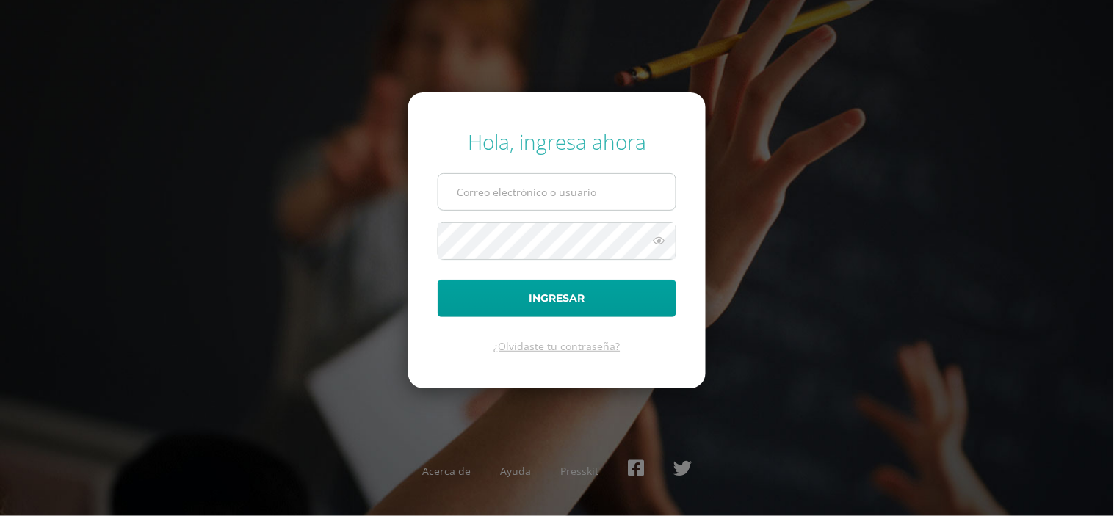
click at [500, 197] on input "text" at bounding box center [556, 192] width 237 height 36
type input "castro.cs@continentalamericano.edu.gt"
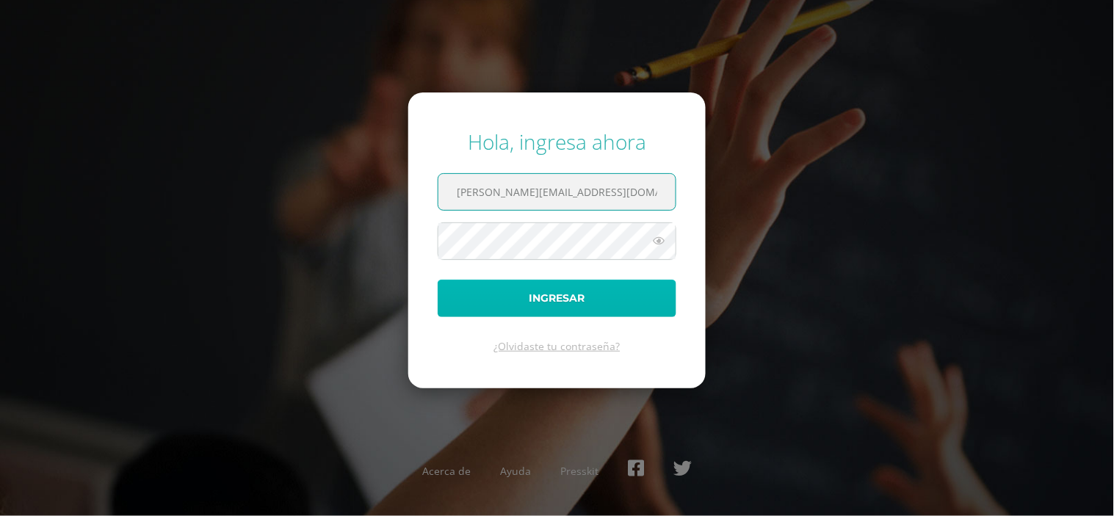
click at [563, 297] on button "Ingresar" at bounding box center [557, 298] width 239 height 37
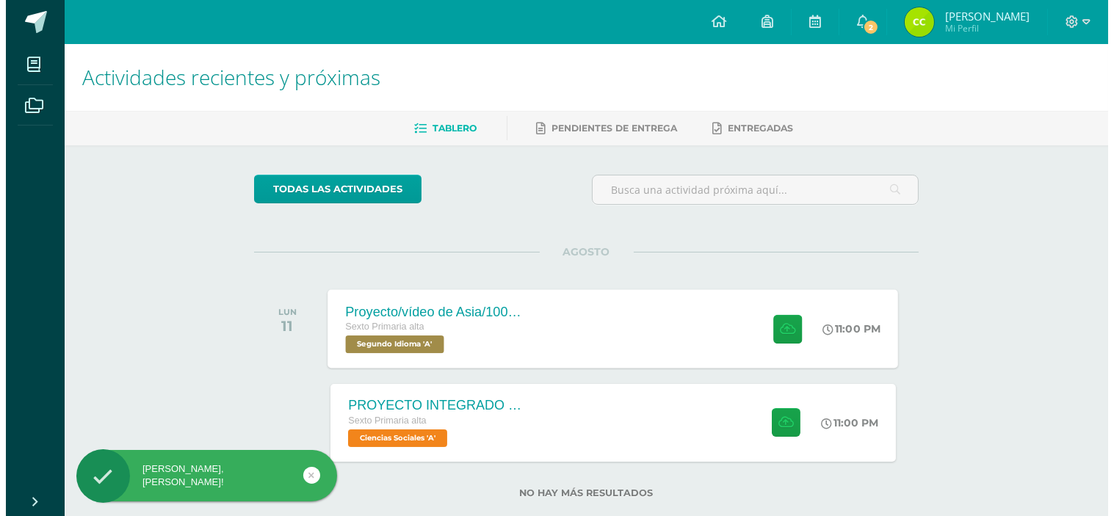
scroll to position [28, 0]
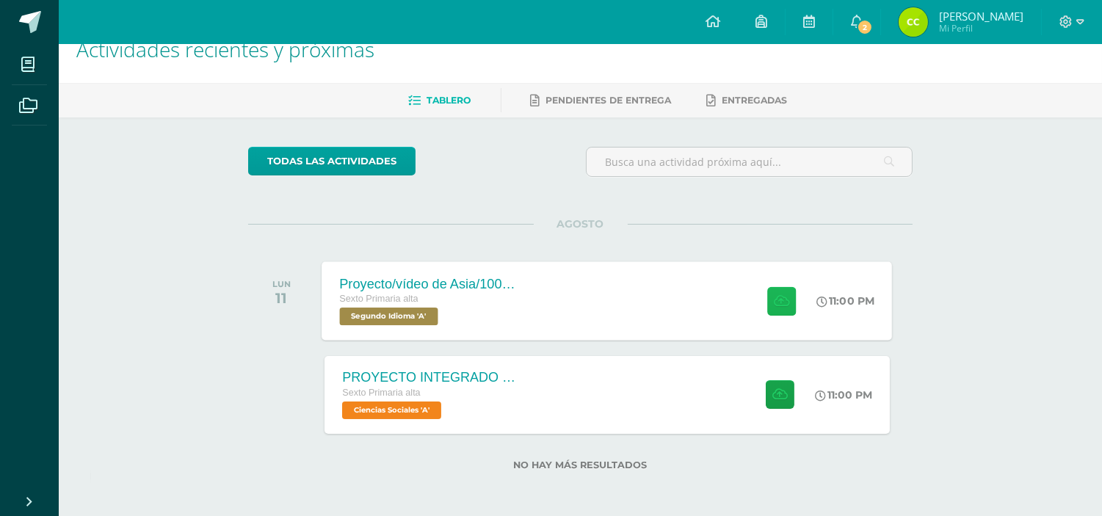
click at [780, 294] on icon at bounding box center [781, 300] width 15 height 12
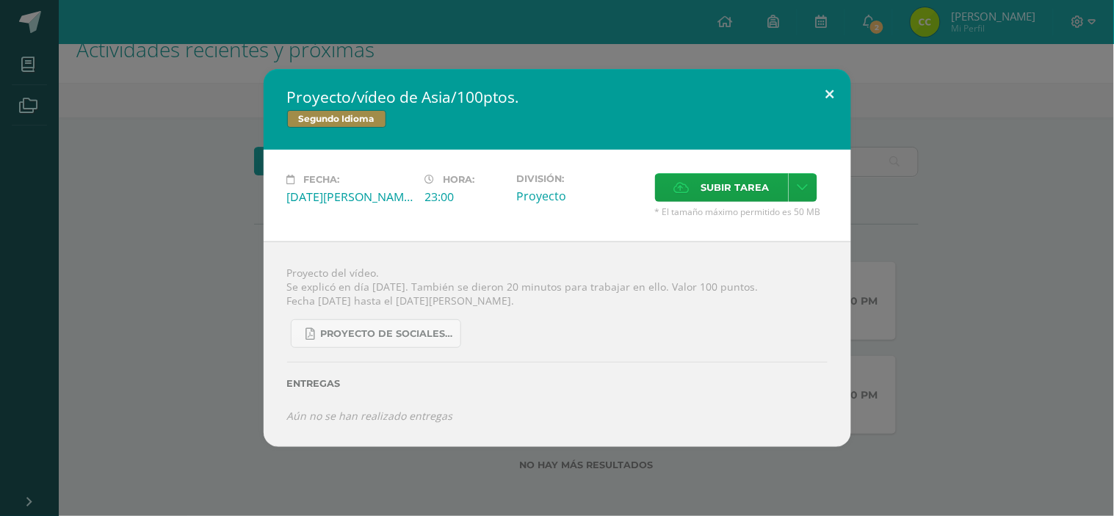
click at [828, 89] on button at bounding box center [830, 94] width 42 height 50
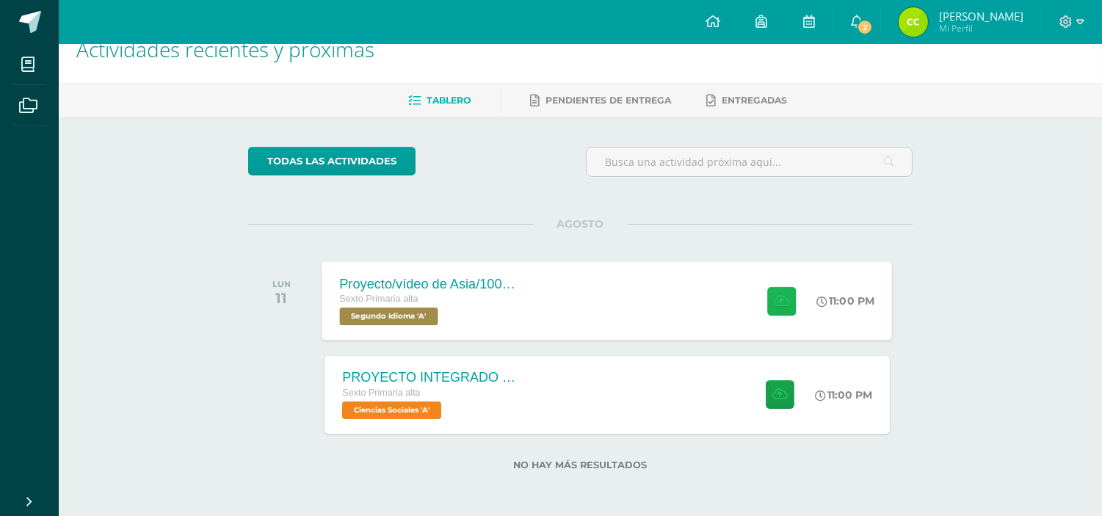
click at [776, 298] on icon at bounding box center [781, 300] width 15 height 12
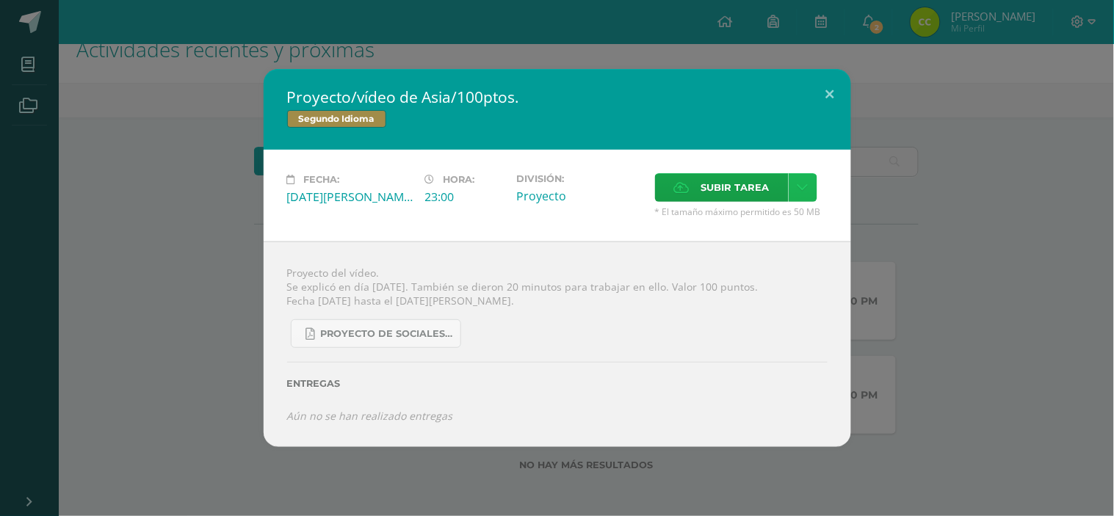
click at [809, 182] on link at bounding box center [803, 187] width 29 height 29
click at [520, 325] on div "Proyecto de Sociales y Kaqchikel_3ra. Unidad.pdf" at bounding box center [557, 328] width 541 height 40
click at [361, 410] on icon "Aún no se han realizado entregas" at bounding box center [370, 416] width 166 height 14
click at [803, 184] on icon at bounding box center [803, 187] width 11 height 12
click at [727, 218] on span "Subir enlace" at bounding box center [740, 221] width 62 height 14
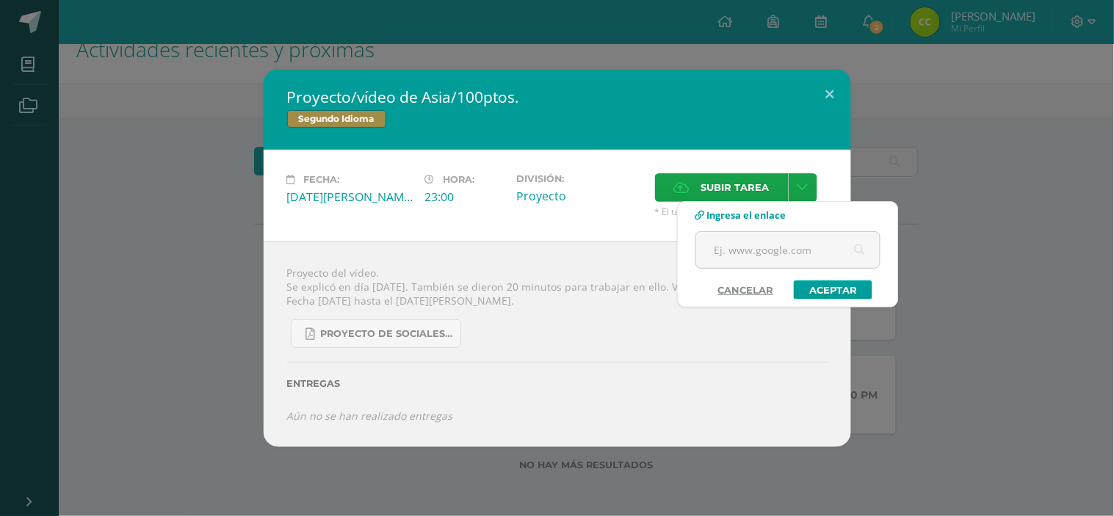
drag, startPoint x: 761, startPoint y: 284, endPoint x: 759, endPoint y: 228, distance: 56.6
click at [760, 247] on form "Cancelar Aceptar" at bounding box center [787, 265] width 185 height 68
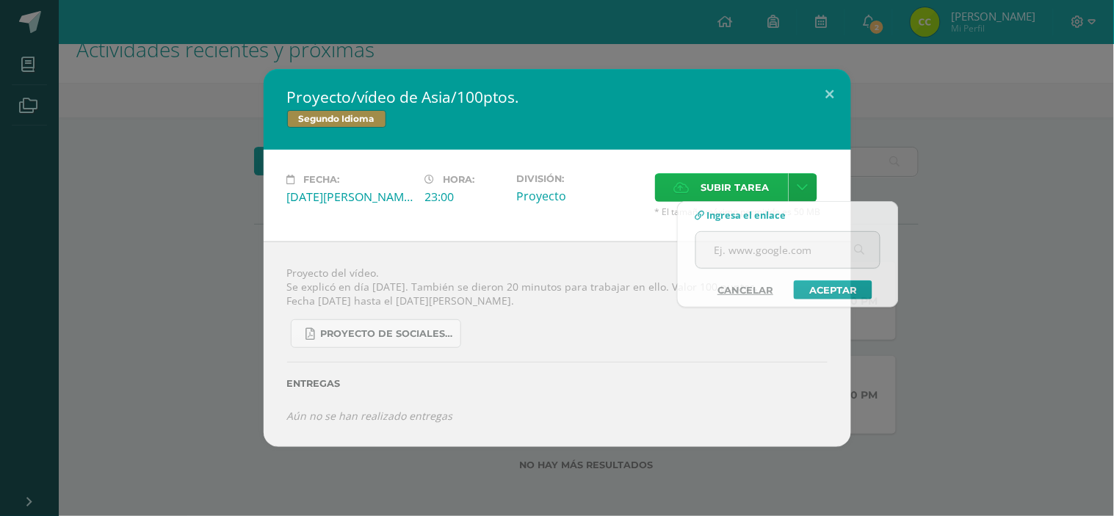
click at [731, 176] on span "Subir tarea" at bounding box center [735, 187] width 68 height 27
click at [0, 0] on input "Subir tarea" at bounding box center [0, 0] width 0 height 0
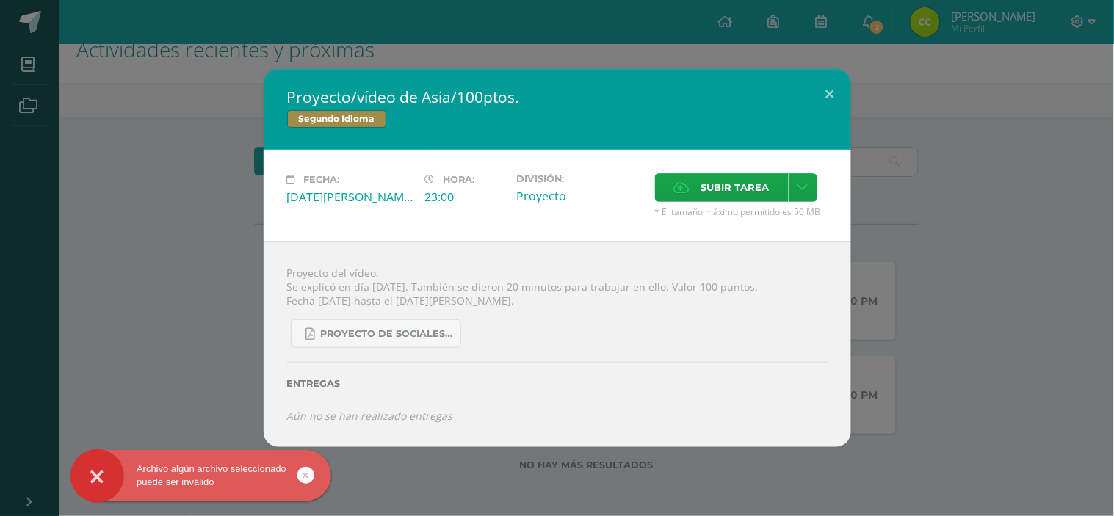
click at [223, 479] on div "Archivo algún archivo seleccionado puede ser inválido" at bounding box center [201, 476] width 261 height 26
click at [305, 474] on div "Archivo algún archivo seleccionado puede ser inválido" at bounding box center [224, 478] width 268 height 57
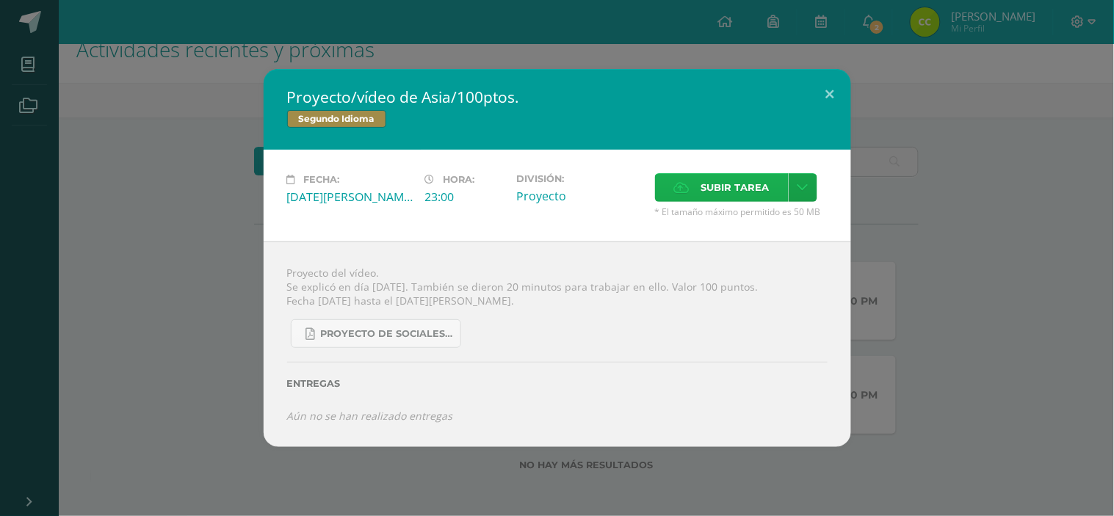
click at [777, 181] on label "Subir tarea" at bounding box center [722, 187] width 134 height 29
click at [0, 0] on input "Subir tarea" at bounding box center [0, 0] width 0 height 0
click at [715, 194] on span "Subir tarea" at bounding box center [735, 187] width 68 height 27
click at [0, 0] on input "Subir tarea" at bounding box center [0, 0] width 0 height 0
click at [703, 185] on span "Subir tarea" at bounding box center [735, 187] width 68 height 27
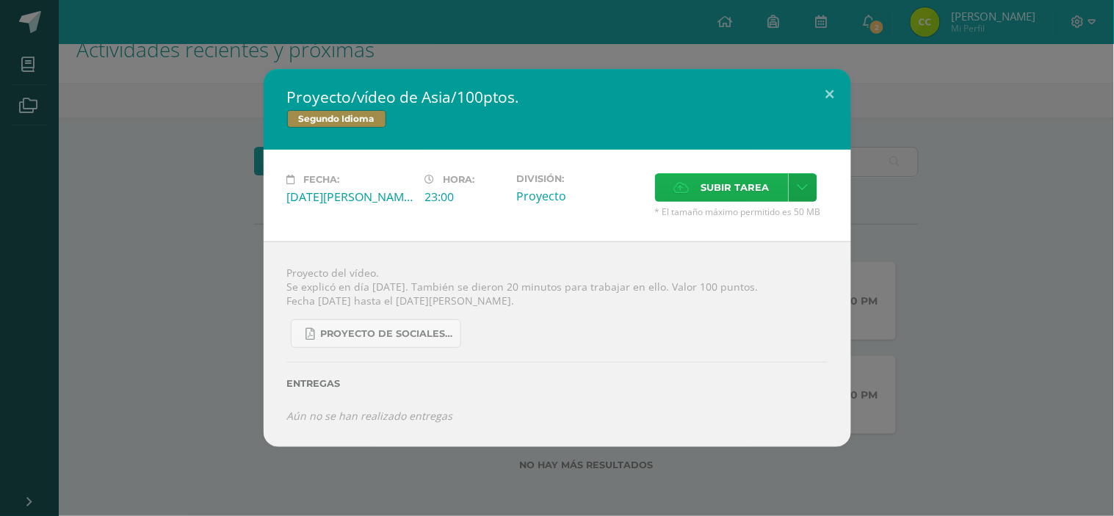
click at [0, 0] on input "Subir tarea" at bounding box center [0, 0] width 0 height 0
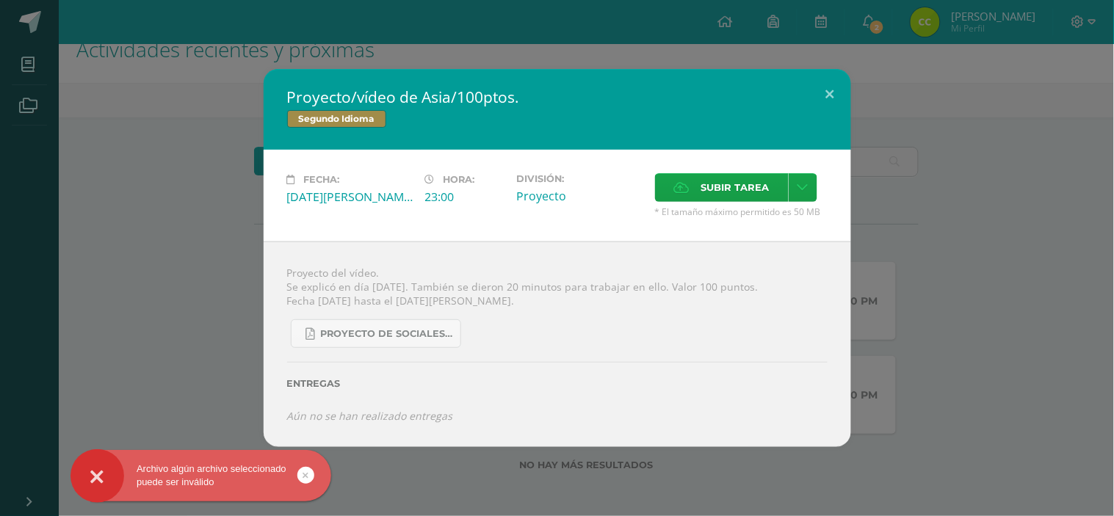
click at [201, 471] on div "Archivo algún archivo seleccionado puede ser inválido" at bounding box center [201, 476] width 261 height 26
click at [118, 476] on div at bounding box center [98, 476] width 54 height 54
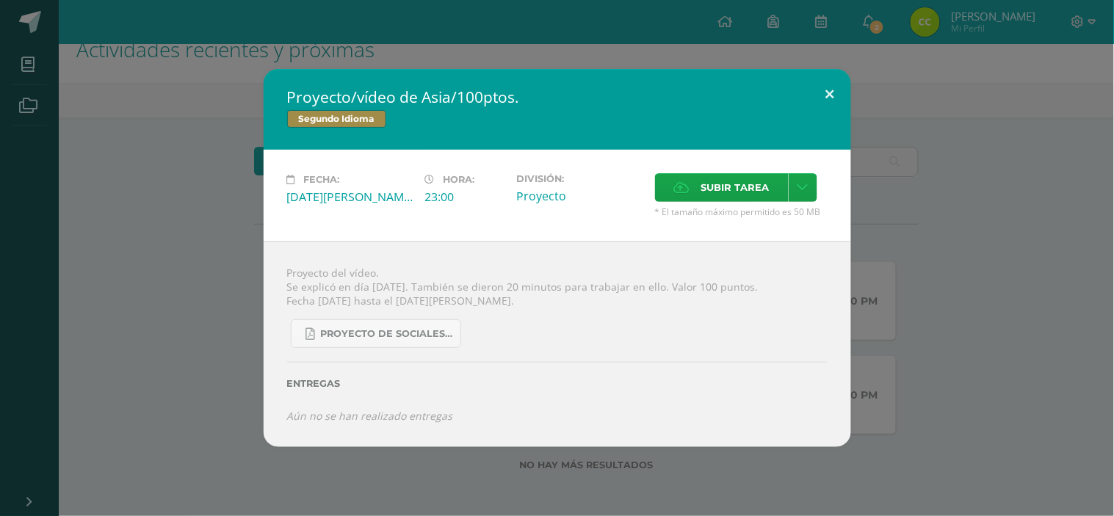
click at [831, 111] on button at bounding box center [830, 94] width 42 height 50
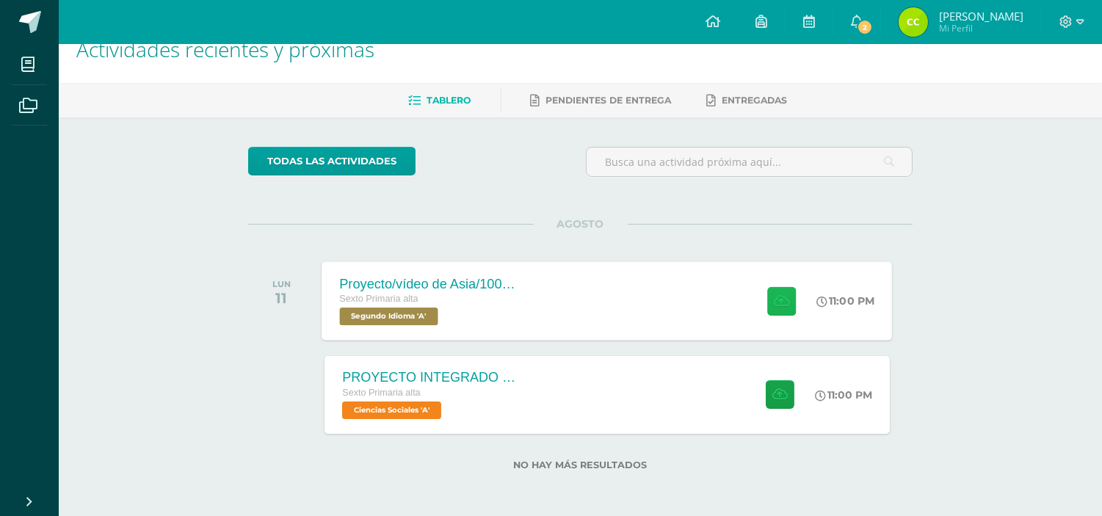
click at [774, 294] on icon at bounding box center [781, 300] width 15 height 12
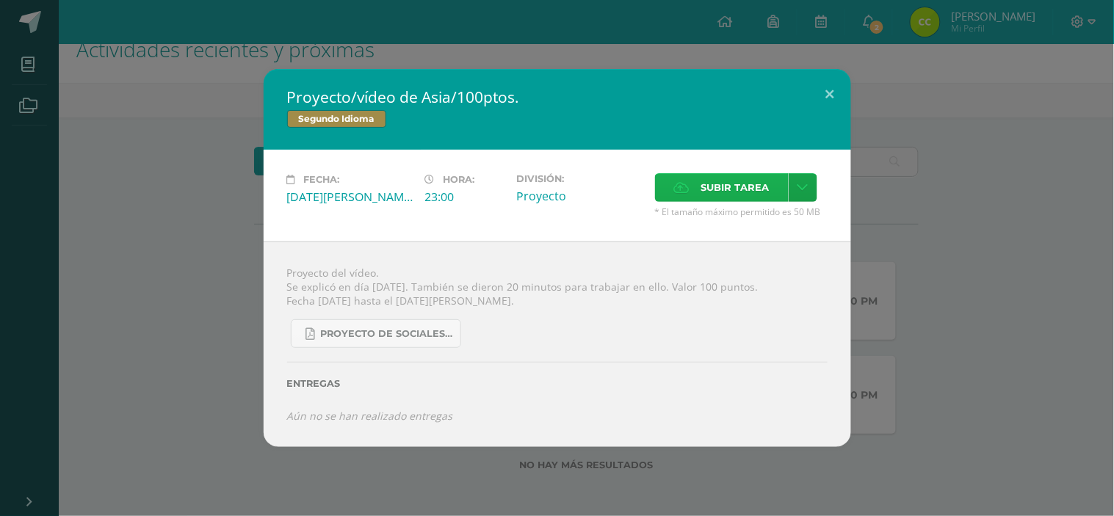
click at [700, 184] on label "Subir tarea" at bounding box center [722, 187] width 134 height 29
click at [0, 0] on input "Subir tarea" at bounding box center [0, 0] width 0 height 0
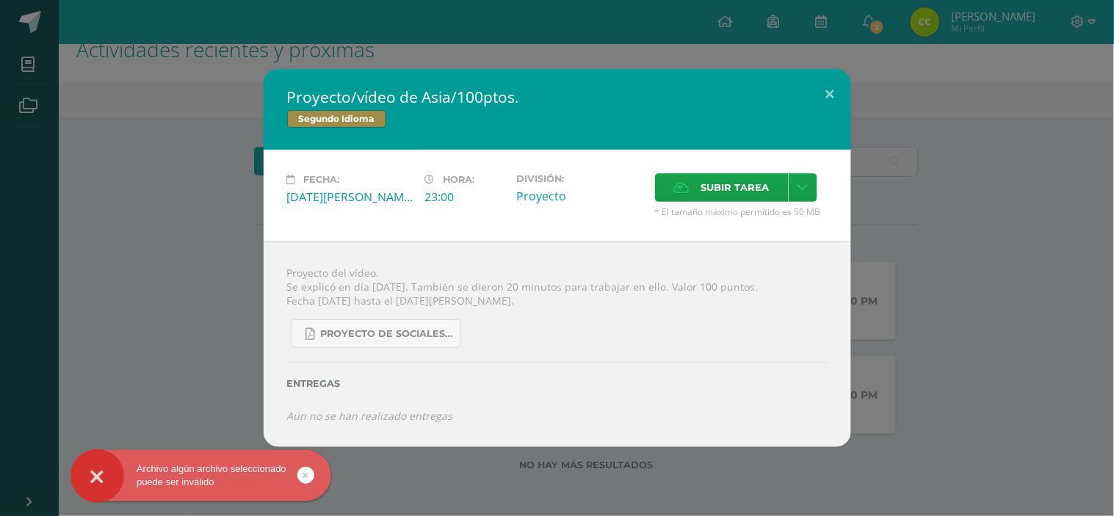
click at [214, 444] on div "Proyecto/vídeo de Asia/100ptos. Segundo Idioma Fecha: Lunes 11 de Agosto Hora: …" at bounding box center [557, 257] width 1102 height 377
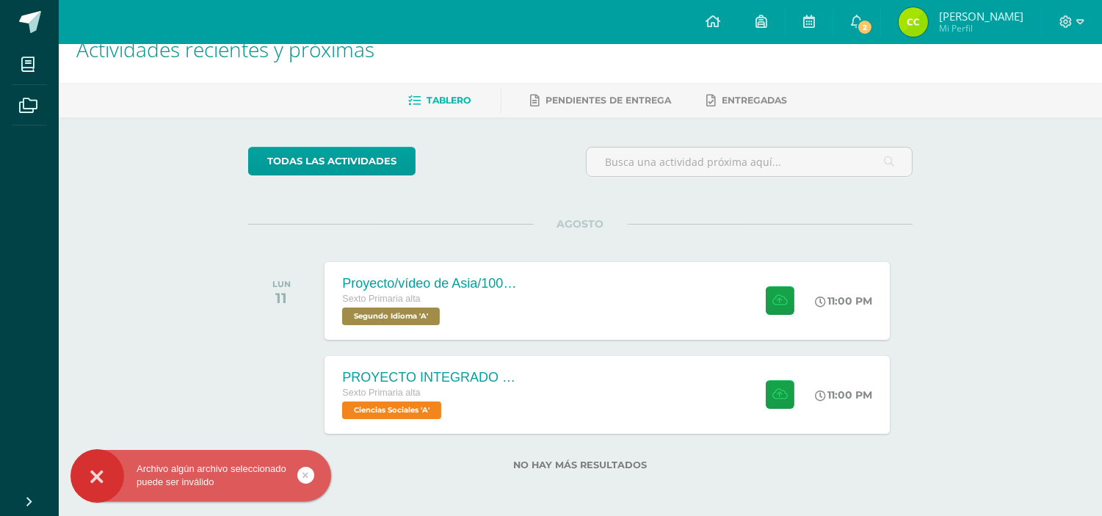
click at [184, 474] on div "Archivo algún archivo seleccionado puede ser inválido" at bounding box center [201, 476] width 261 height 26
click at [767, 391] on button at bounding box center [781, 394] width 29 height 29
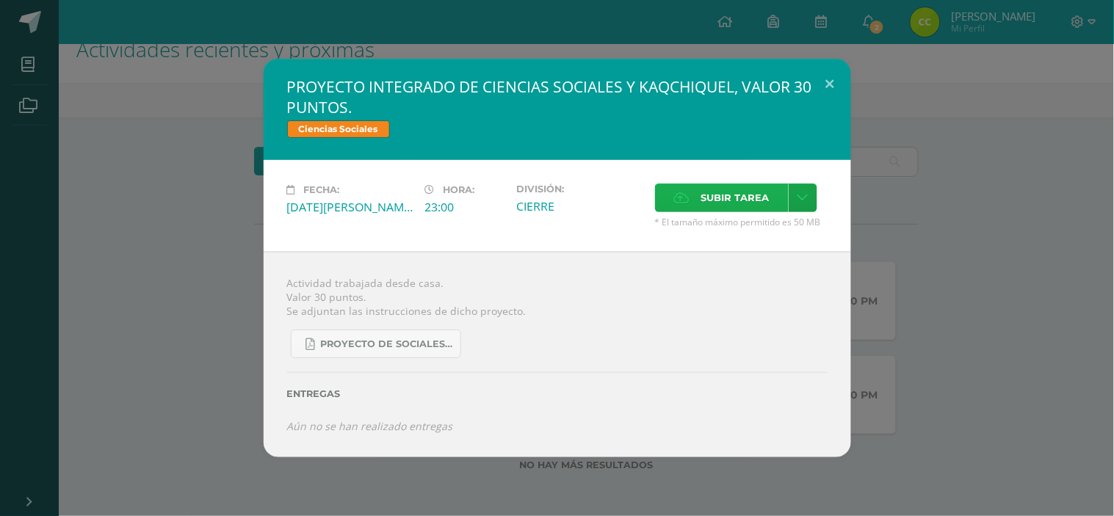
click at [684, 195] on icon at bounding box center [681, 198] width 15 height 10
click at [0, 0] on input "Subir tarea" at bounding box center [0, 0] width 0 height 0
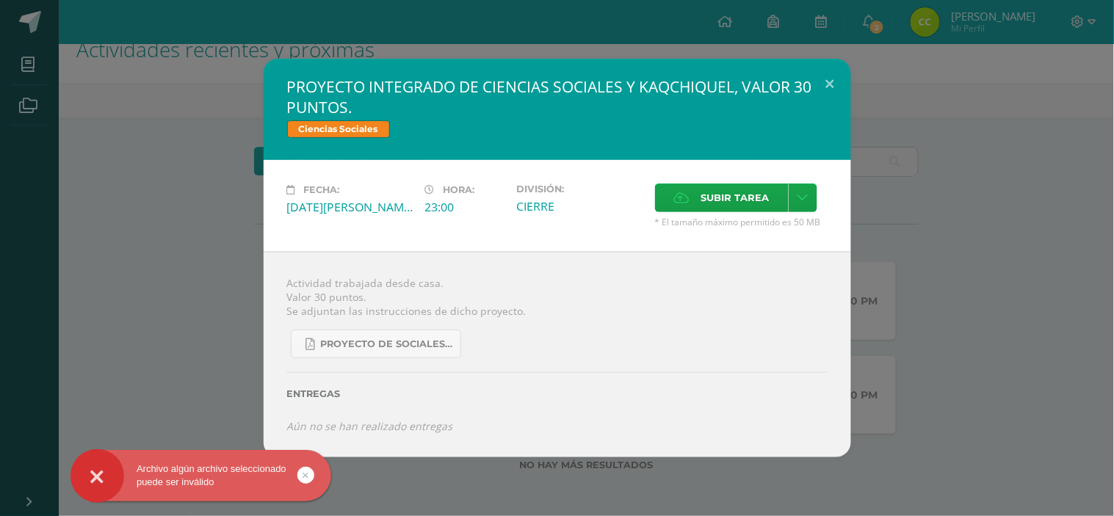
click at [581, 357] on div "Proyecto de Sociales y Kaqchikel_3ra. Unidad (1).pdf" at bounding box center [557, 338] width 541 height 40
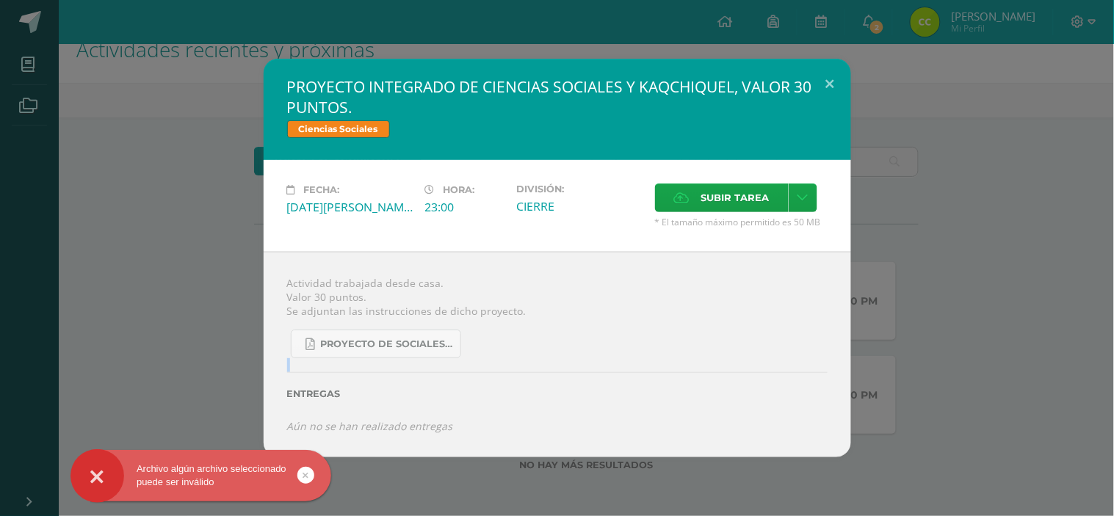
click at [581, 357] on div "Proyecto de Sociales y Kaqchikel_3ra. Unidad (1).pdf" at bounding box center [557, 338] width 541 height 40
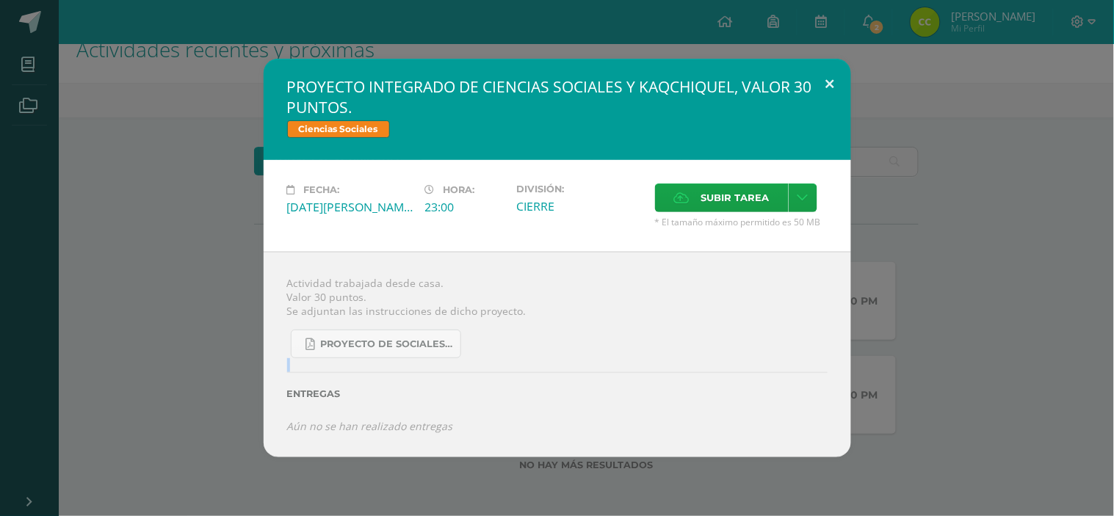
click at [823, 76] on button at bounding box center [830, 84] width 42 height 50
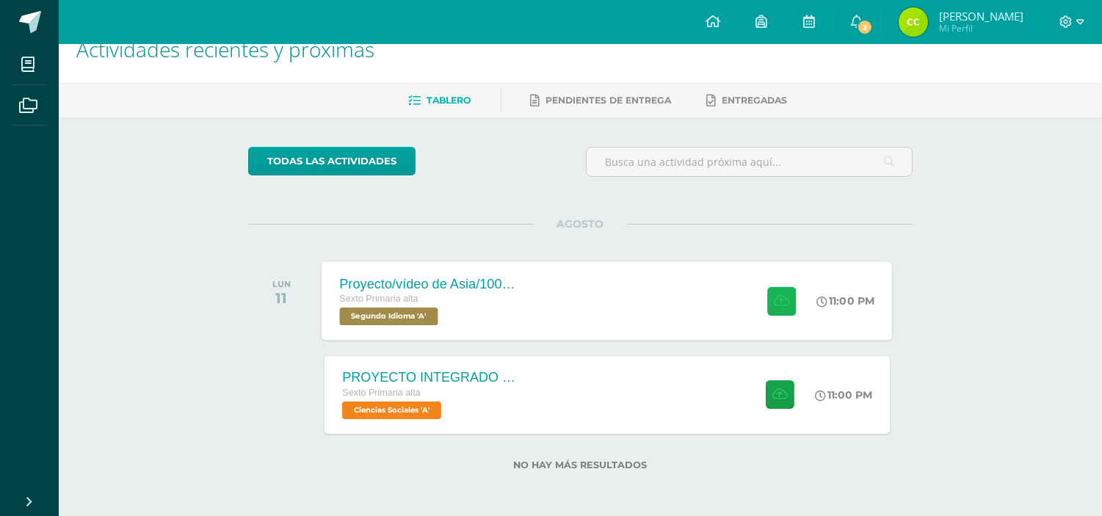
click at [774, 300] on icon at bounding box center [781, 300] width 15 height 12
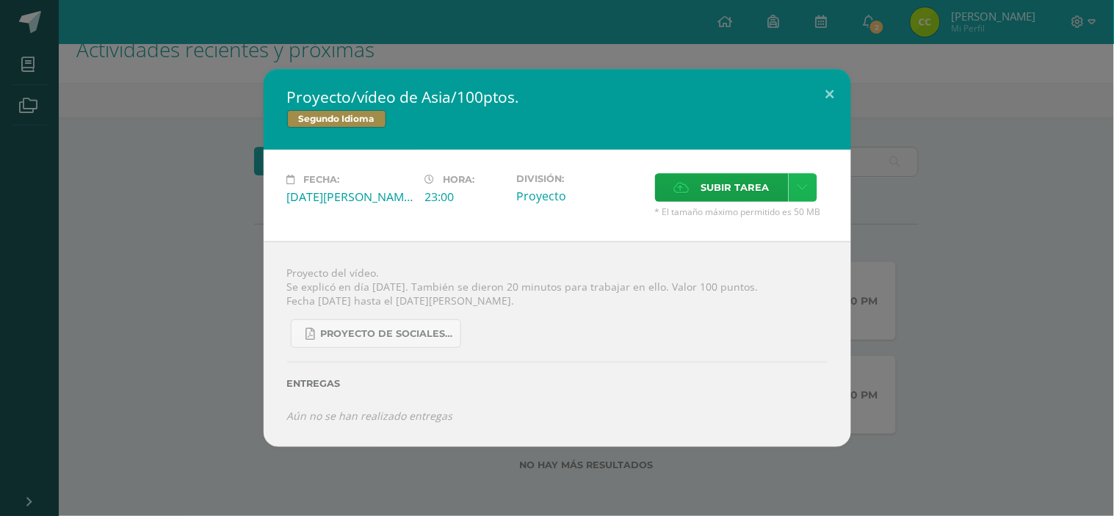
click at [798, 182] on icon at bounding box center [803, 187] width 11 height 12
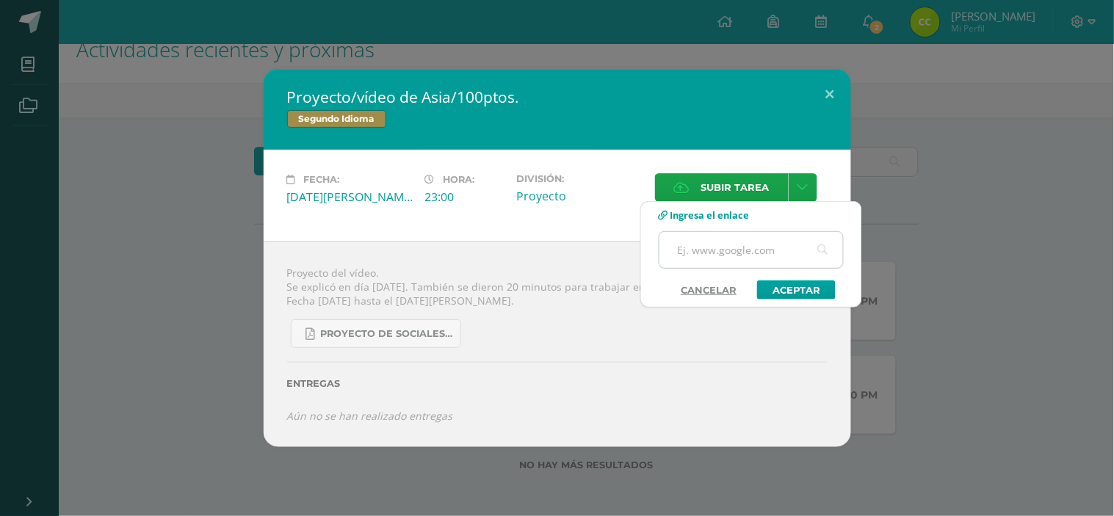
click at [731, 248] on input "text" at bounding box center [751, 250] width 184 height 36
paste input "https://www.canva.com/design/DAGvyp8ZedE/FfQ390SdRtgzjywey7KdVQ/edit?utm_conten…"
type input "https://www.canva.com/design/DAGvyp8ZedE/FfQ390SdRtgzjywey7KdVQ/edit?utm_conten…"
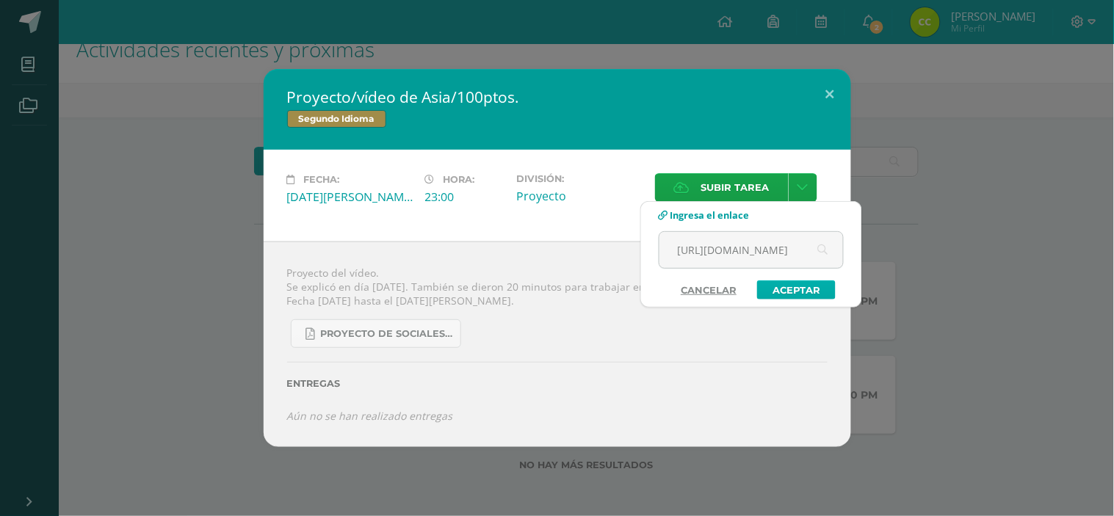
click at [794, 283] on link "Aceptar" at bounding box center [796, 290] width 79 height 19
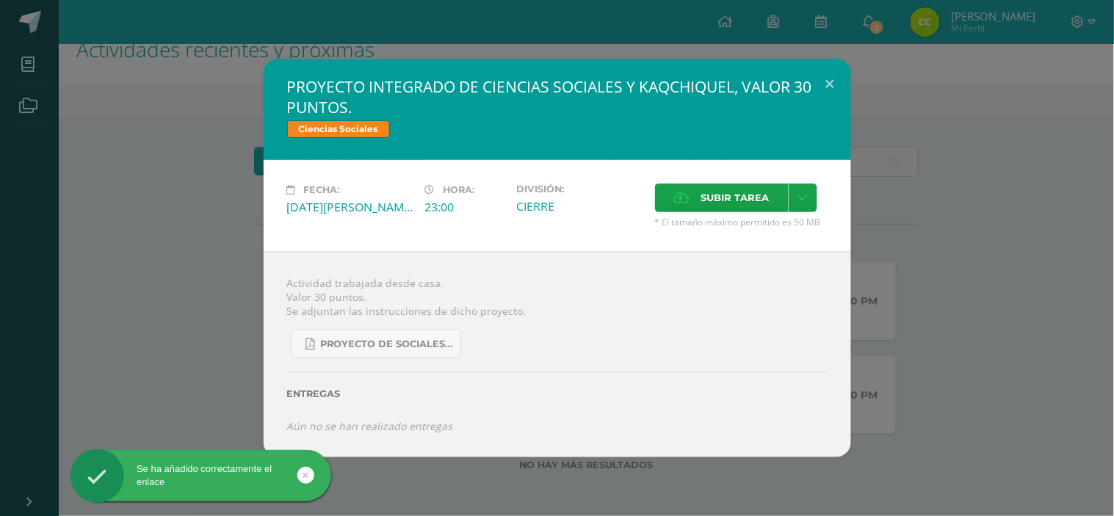
drag, startPoint x: 699, startPoint y: 306, endPoint x: 622, endPoint y: 314, distance: 77.6
click at [622, 314] on div "Actividad trabajada desde casa. Valor 30 puntos. Se adjuntan las instrucciones …" at bounding box center [558, 354] width 588 height 205
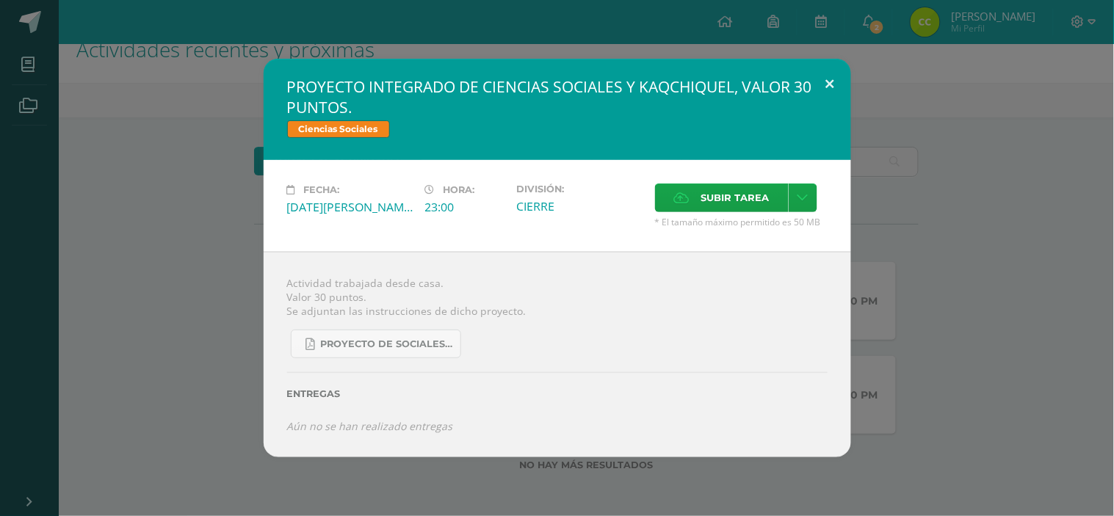
click at [826, 81] on button at bounding box center [830, 84] width 42 height 50
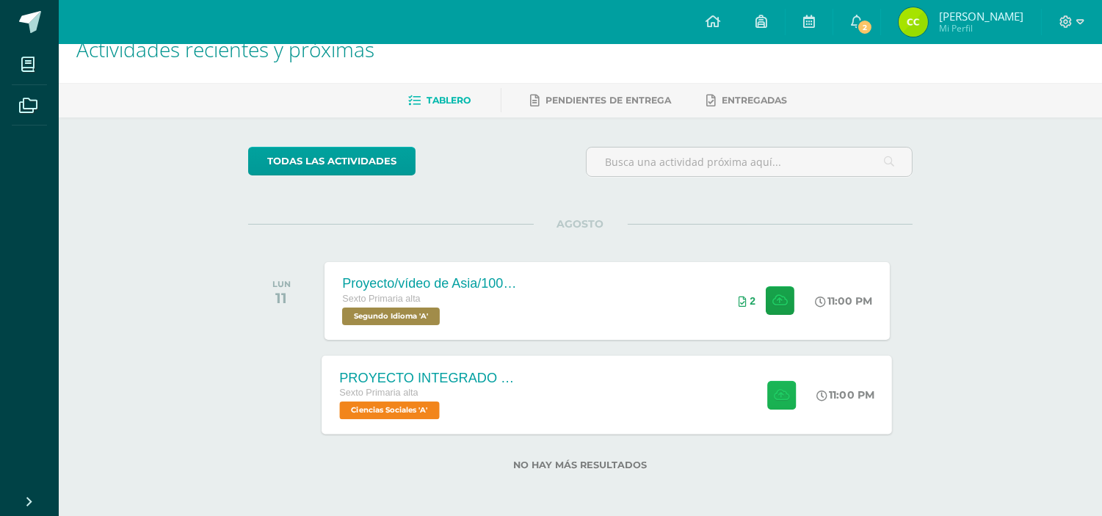
click at [773, 380] on button at bounding box center [781, 394] width 29 height 29
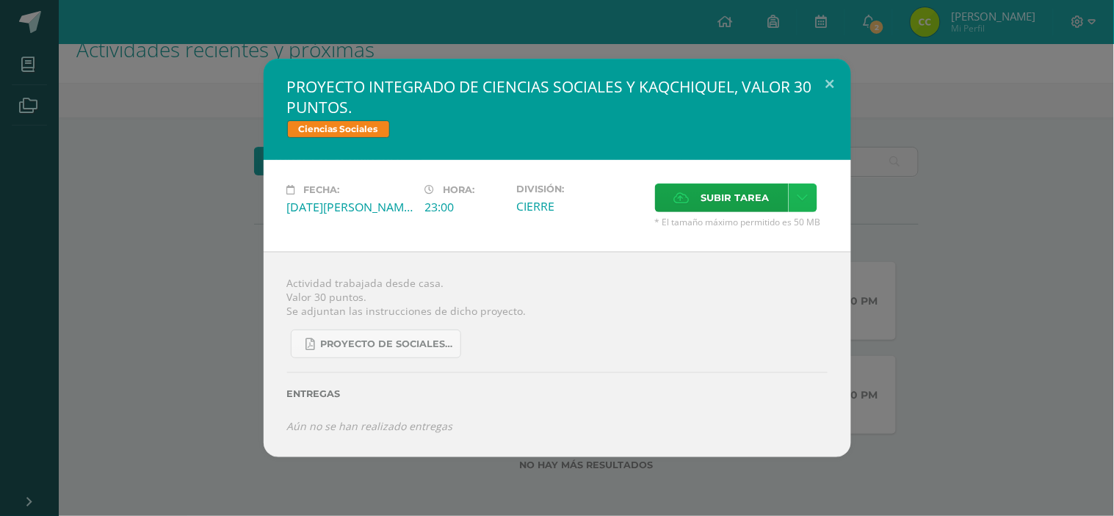
click at [792, 195] on link at bounding box center [803, 198] width 29 height 29
click at [743, 226] on span "Subir enlace" at bounding box center [740, 231] width 62 height 14
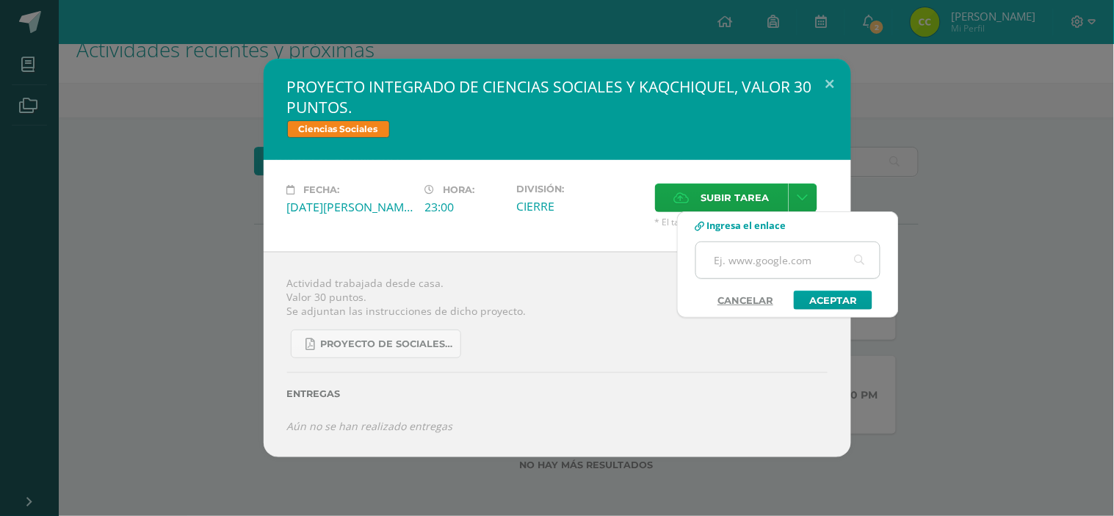
click at [738, 252] on input "text" at bounding box center [788, 260] width 184 height 36
paste input "https://www.canva.com/design/DAGvyp8ZedE/FfQ390SdRtgzjywey7KdVQ/edit?utm_conten…"
type input "https://www.canva.com/design/DAGvyp8ZedE/FfQ390SdRtgzjywey7KdVQ/edit?utm_conten…"
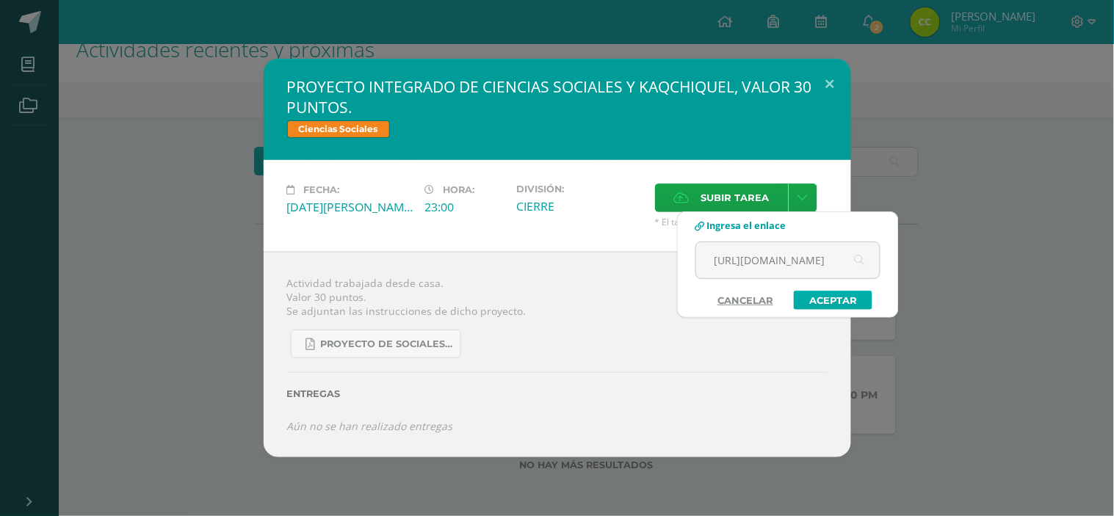
click at [847, 295] on link "Aceptar" at bounding box center [833, 300] width 79 height 19
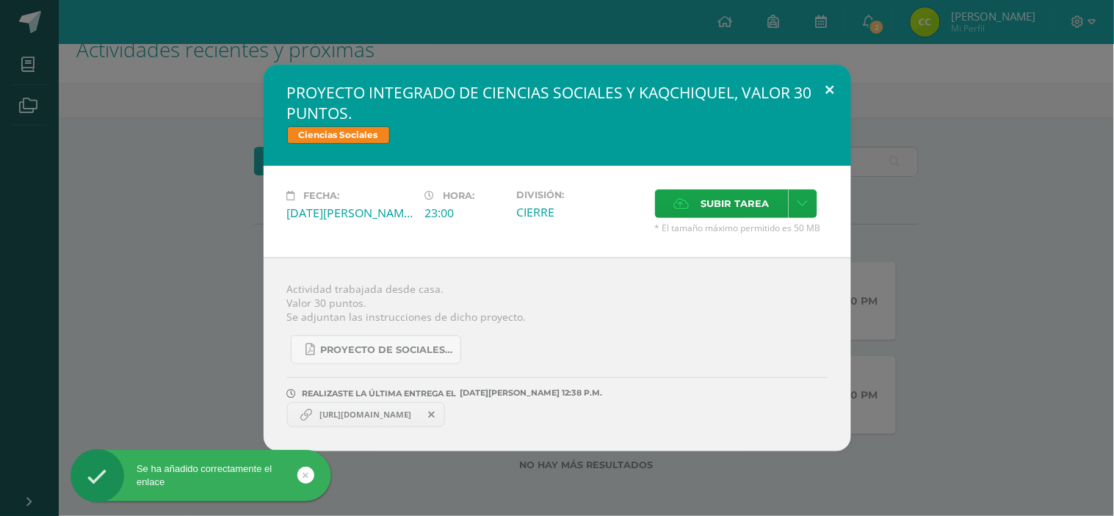
click at [828, 83] on button at bounding box center [830, 90] width 42 height 50
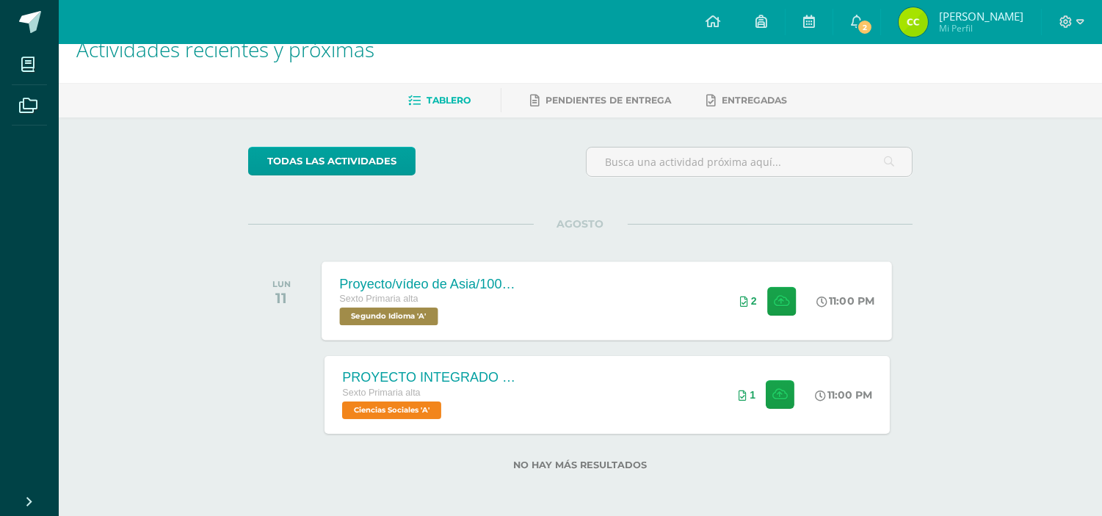
click at [666, 299] on div "Proyecto/vídeo de Asia/100ptos. Sexto Primaria alta Segundo Idioma 'A' 11:00 PM…" at bounding box center [607, 300] width 571 height 79
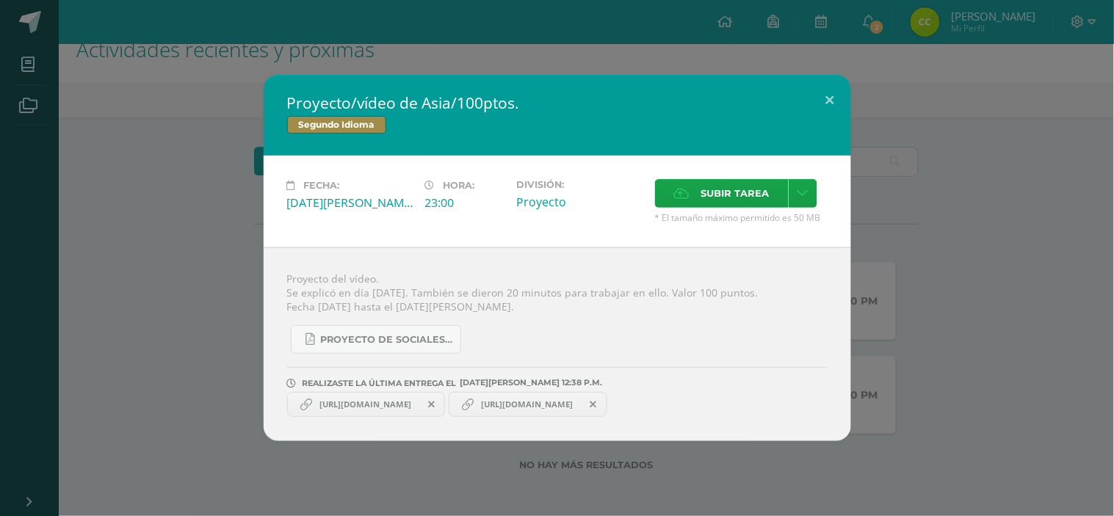
click at [597, 400] on icon at bounding box center [593, 405] width 7 height 10
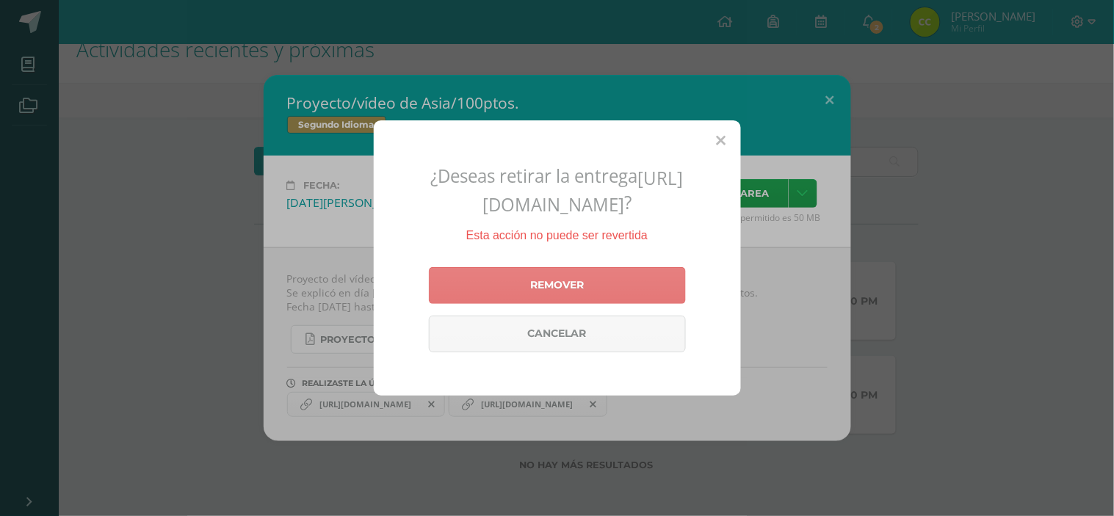
click at [582, 289] on link "Remover" at bounding box center [557, 285] width 257 height 37
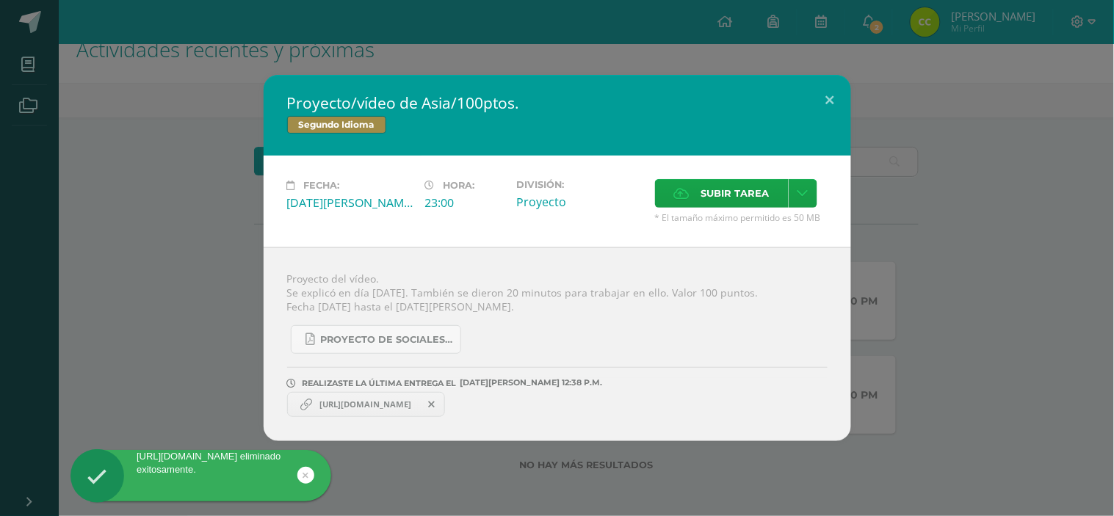
click at [581, 345] on div "Proyecto de Sociales y Kaqchikel_3ra. Unidad.pdf" at bounding box center [557, 334] width 541 height 40
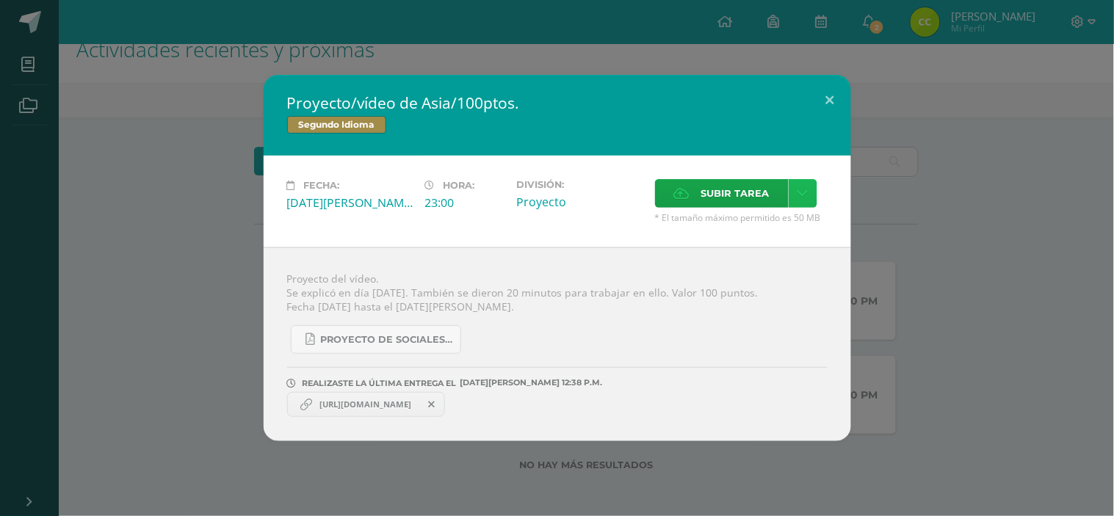
click at [804, 196] on icon at bounding box center [803, 193] width 11 height 12
click at [825, 101] on button at bounding box center [830, 100] width 42 height 50
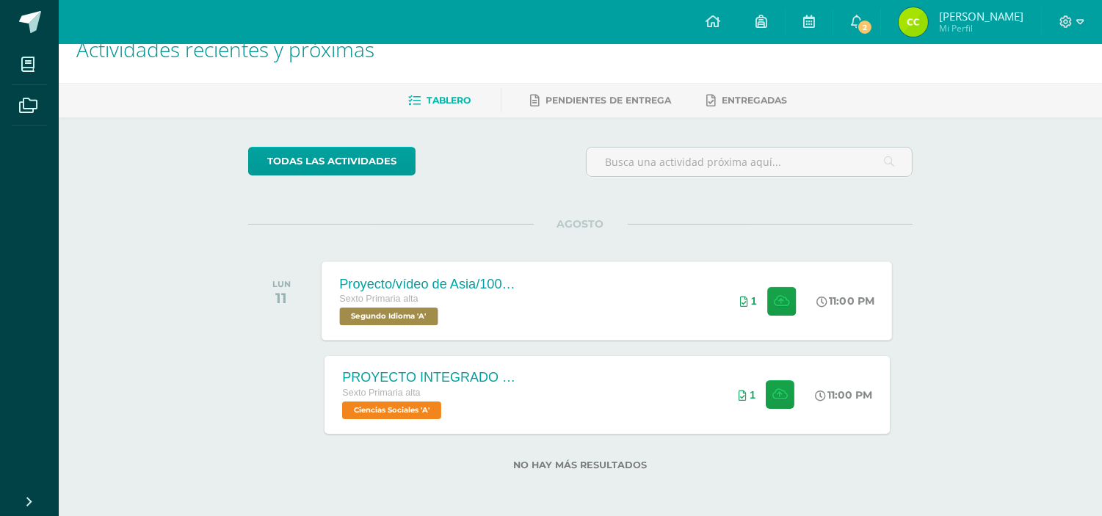
drag, startPoint x: 722, startPoint y: 306, endPoint x: 729, endPoint y: 314, distance: 10.4
click at [728, 313] on div "1" at bounding box center [770, 300] width 89 height 79
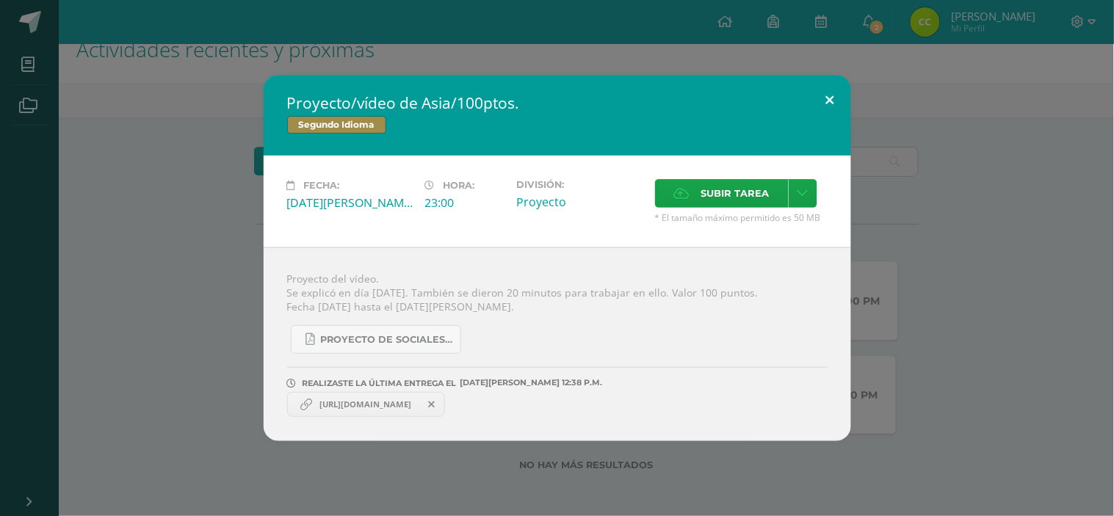
click at [827, 98] on button at bounding box center [830, 100] width 42 height 50
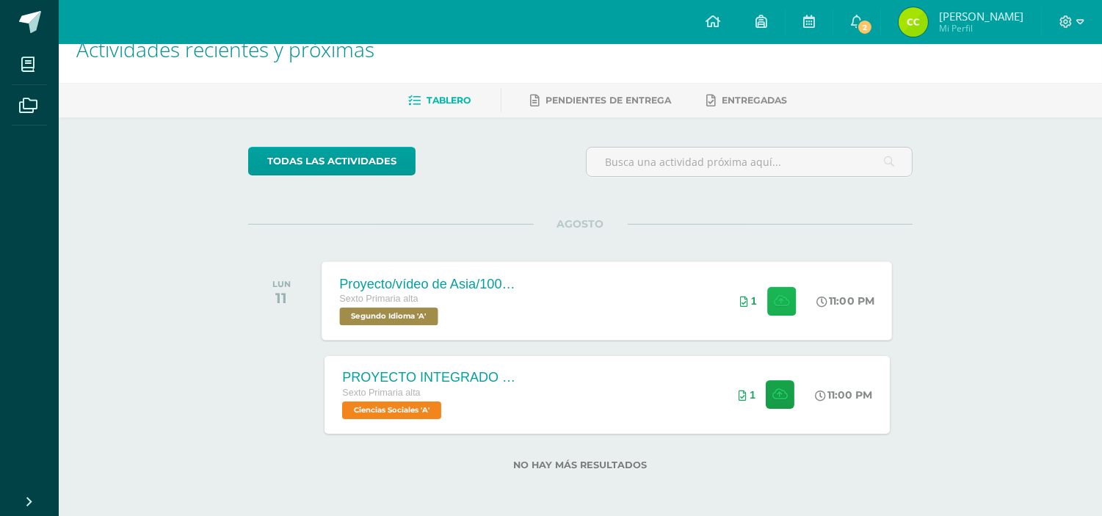
click at [774, 297] on icon at bounding box center [781, 300] width 15 height 12
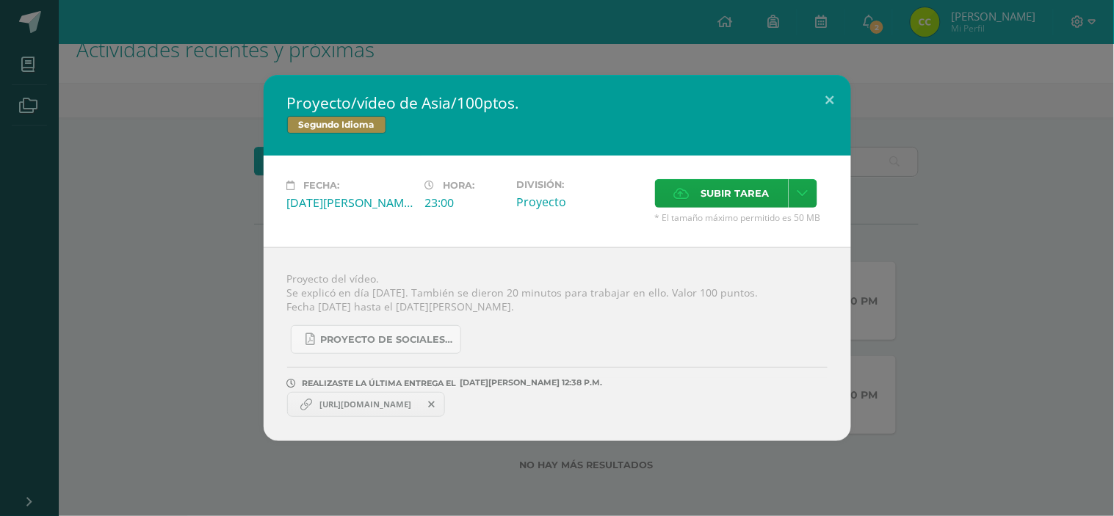
click at [435, 400] on icon at bounding box center [431, 405] width 7 height 10
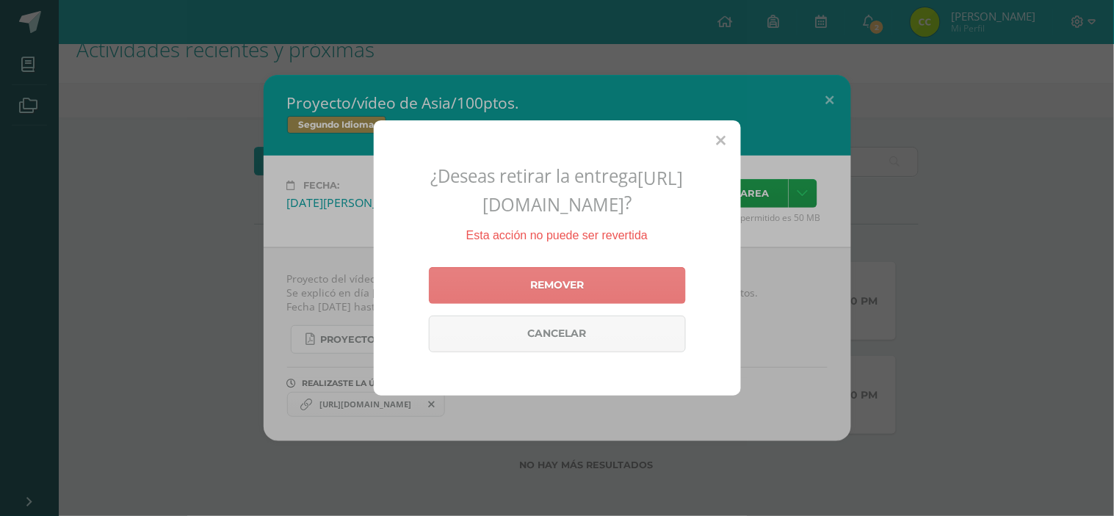
click at [570, 291] on link "Remover" at bounding box center [557, 285] width 257 height 37
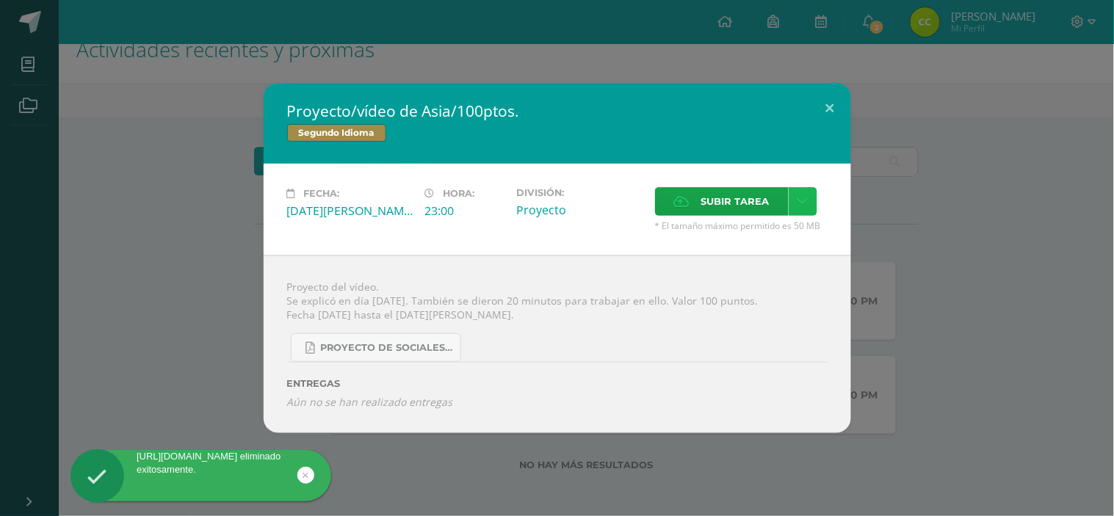
click at [795, 196] on link at bounding box center [803, 201] width 29 height 29
click at [729, 237] on span "Subir enlace" at bounding box center [740, 235] width 62 height 14
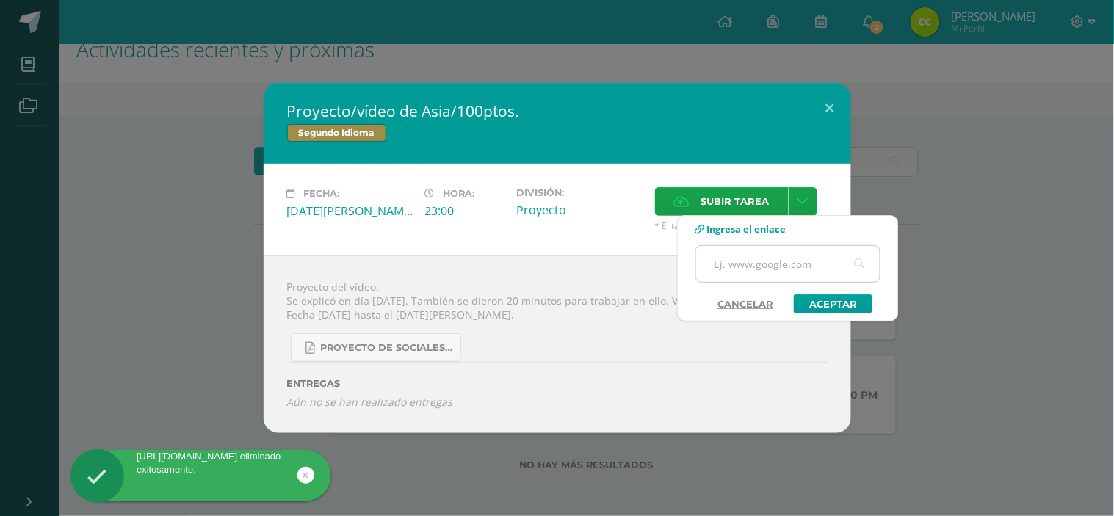
click at [751, 267] on input "text" at bounding box center [788, 264] width 184 height 36
paste input "https://www.canva.com/design/DAGvyp8ZedE/FfQ390SdRtgzjywey7KdVQ/edit?utm_conten…"
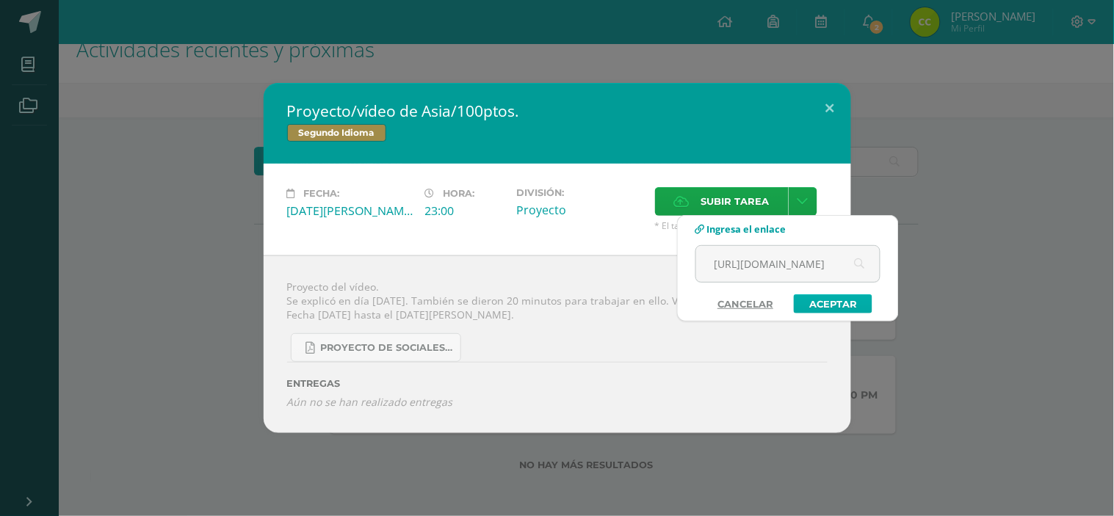
type input "https://www.canva.com/design/DAGvyp8ZedE/FfQ390SdRtgzjywey7KdVQ/edit?utm_conten…"
click at [833, 294] on link "Aceptar" at bounding box center [833, 303] width 79 height 19
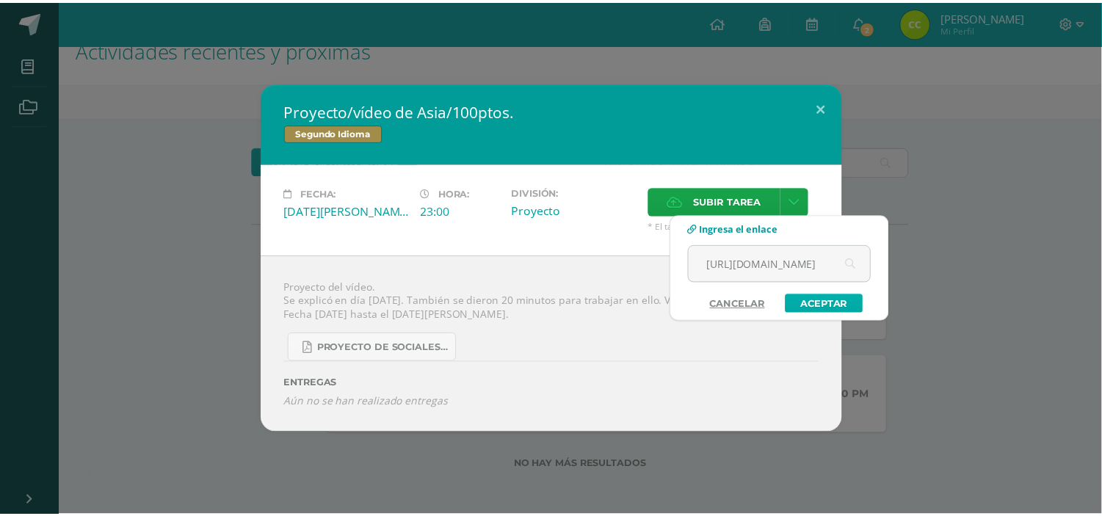
scroll to position [0, 0]
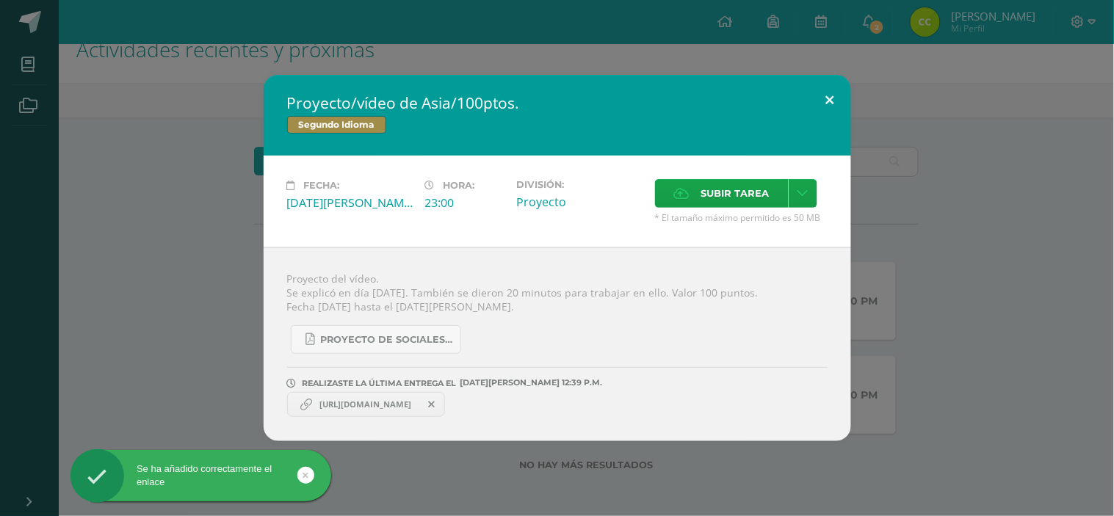
click at [831, 93] on button at bounding box center [830, 100] width 42 height 50
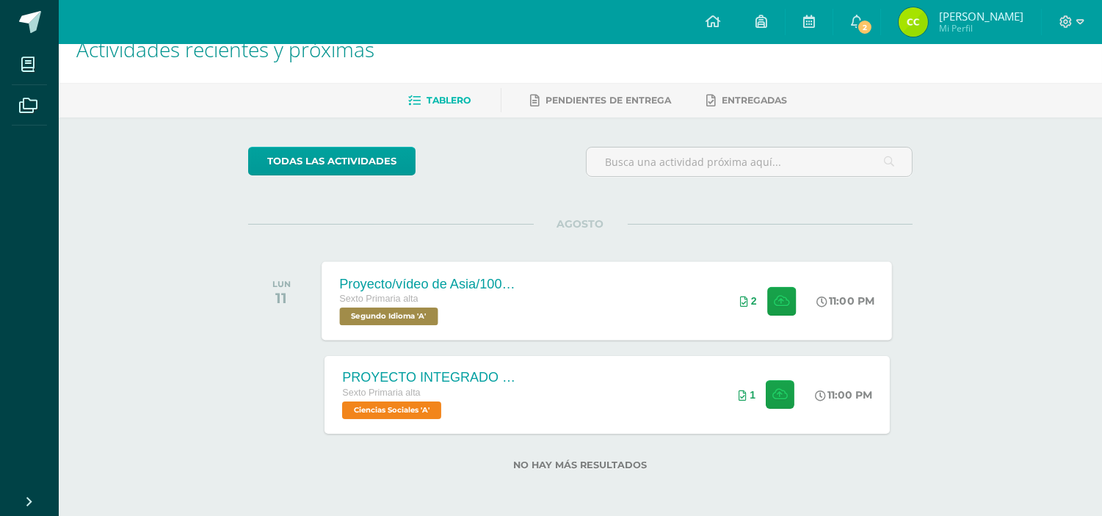
click at [640, 292] on div "Proyecto/vídeo de Asia/100ptos. Sexto Primaria alta Segundo Idioma 'A' 11:00 PM…" at bounding box center [607, 300] width 571 height 79
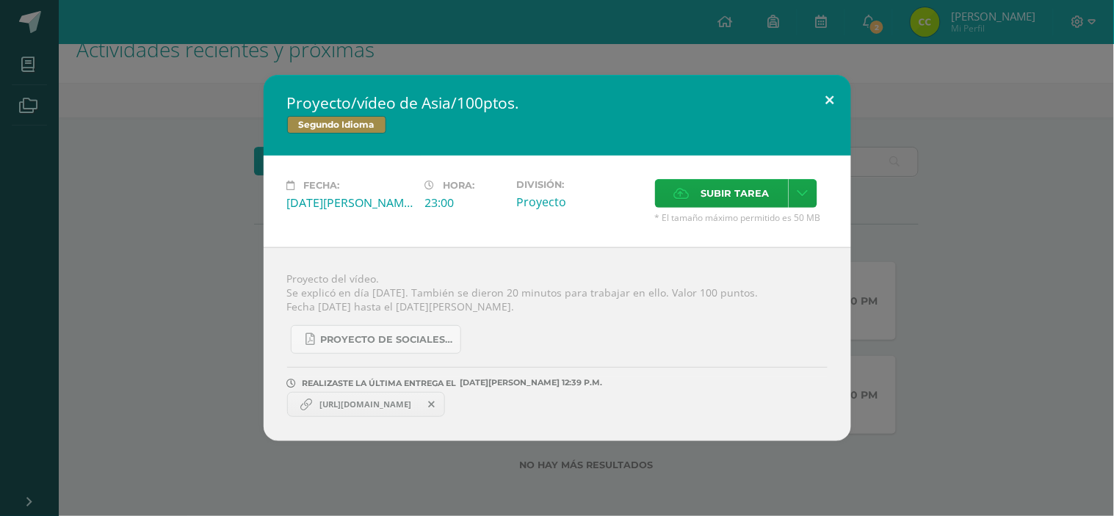
click at [831, 90] on button at bounding box center [830, 100] width 42 height 50
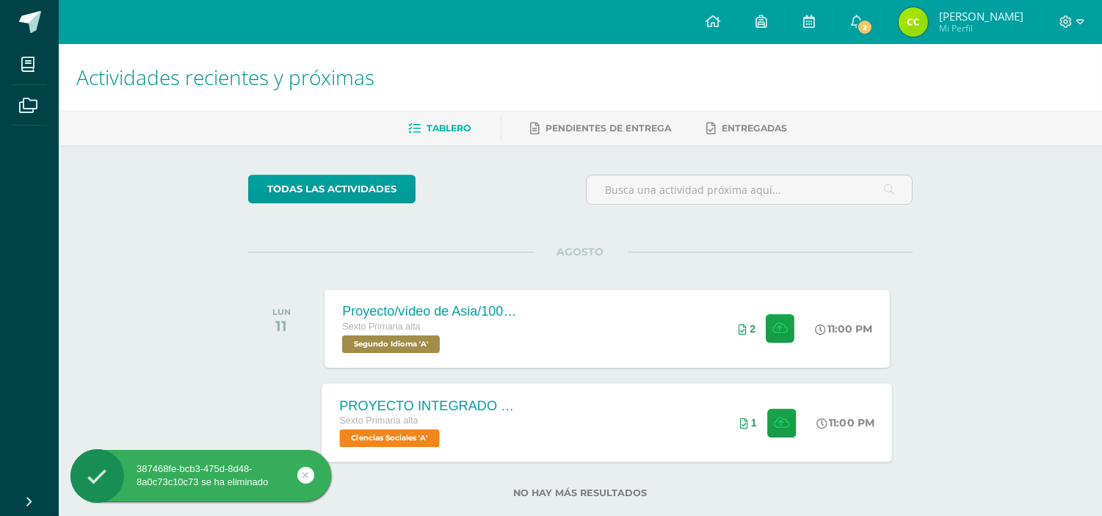
click at [691, 416] on div "PROYECTO INTEGRADO DE CIENCIAS SOCIALES Y KAQCHIQUEL, VALOR 30 PUNTOS. Sexto Pr…" at bounding box center [607, 422] width 571 height 79
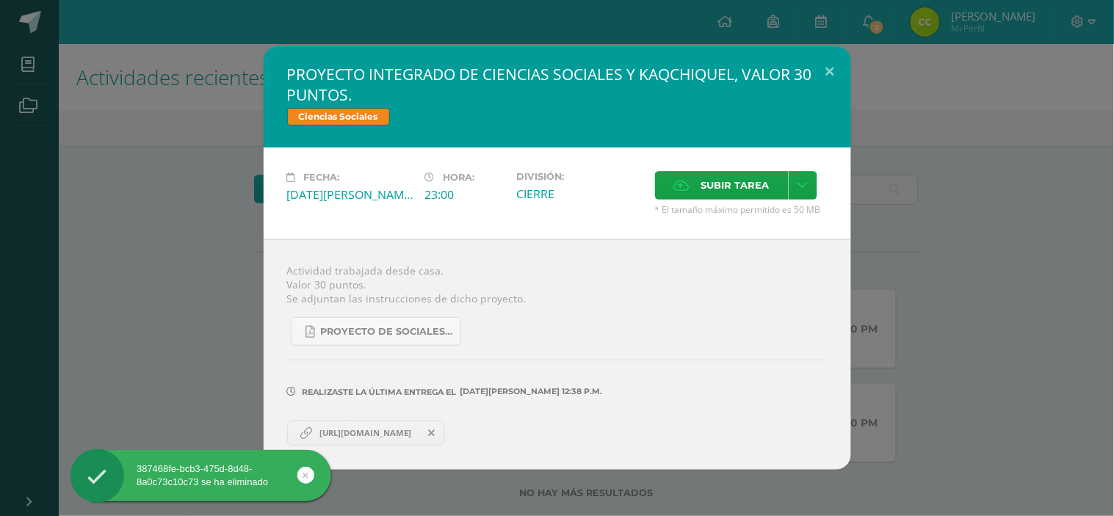
click at [389, 428] on span "[URL][DOMAIN_NAME]" at bounding box center [365, 433] width 106 height 12
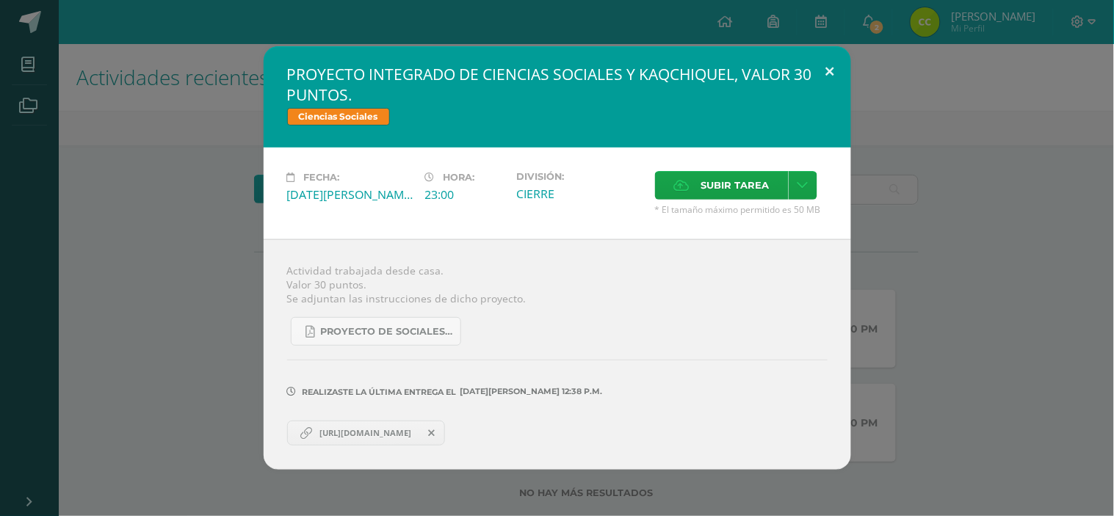
click at [831, 67] on button at bounding box center [830, 71] width 42 height 50
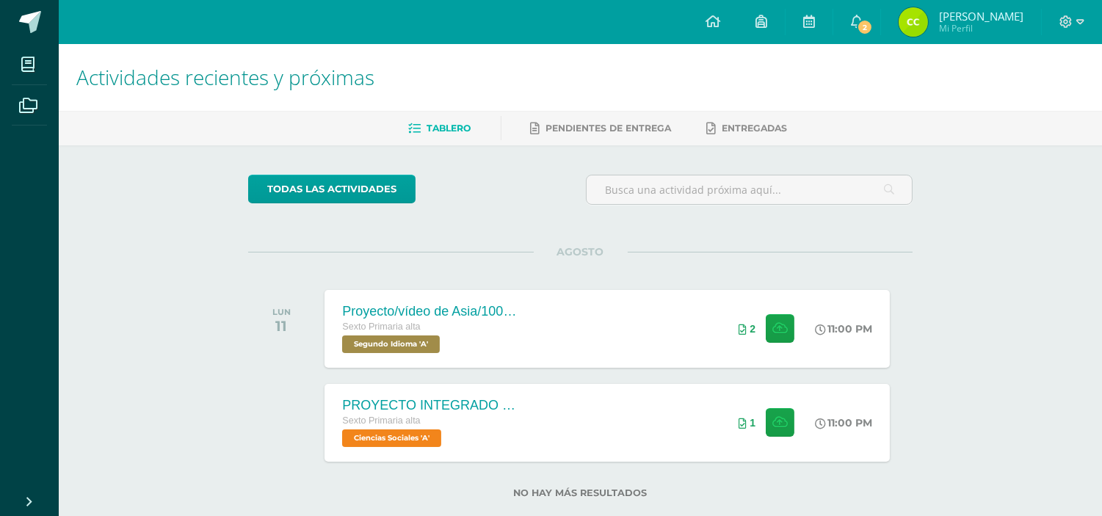
scroll to position [28, 0]
